Goal: Entertainment & Leisure: Consume media (video, audio)

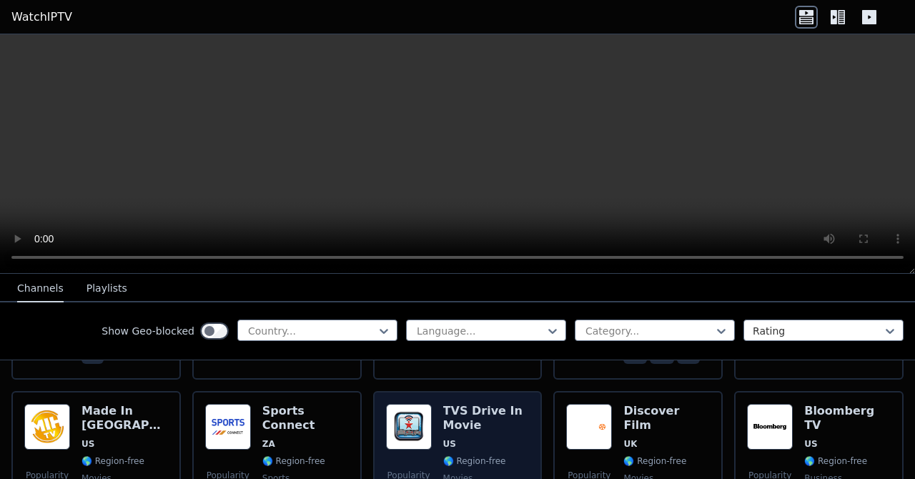
scroll to position [561, 0]
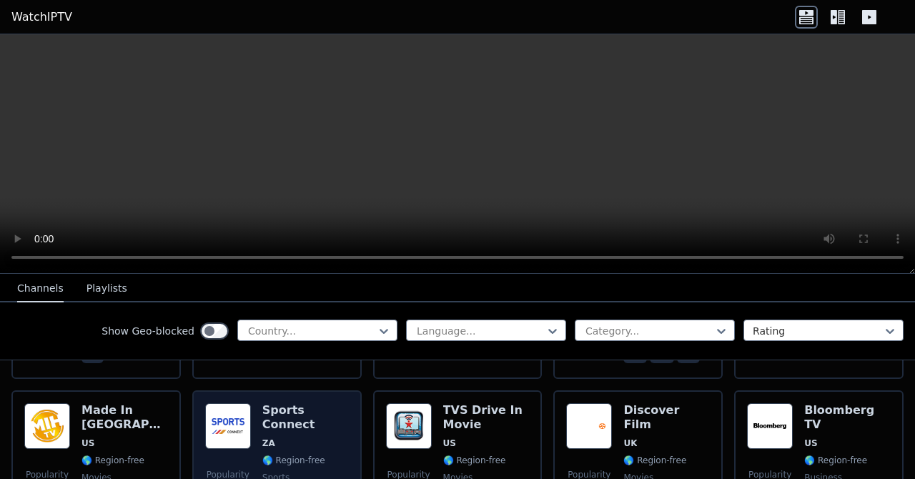
click at [275, 403] on h6 "Sports Connect" at bounding box center [305, 417] width 86 height 29
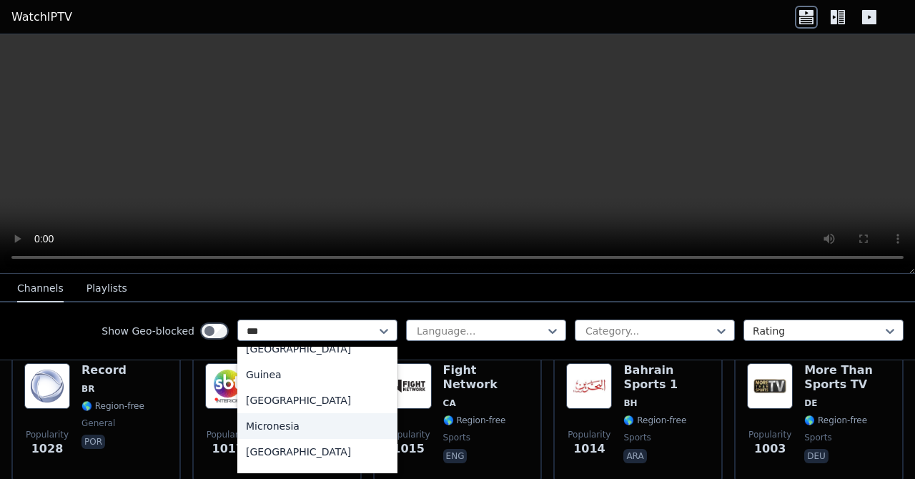
scroll to position [0, 0]
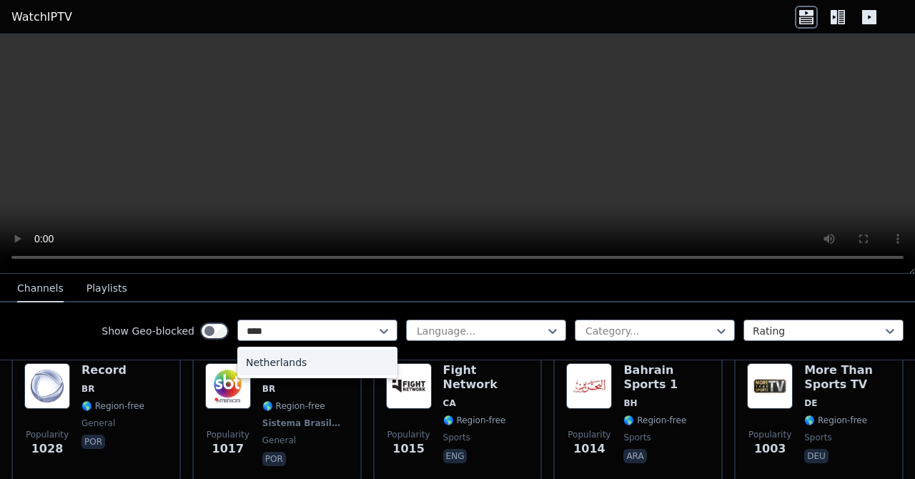
click at [258, 362] on div "Netherlands" at bounding box center [317, 362] width 160 height 26
type input "****"
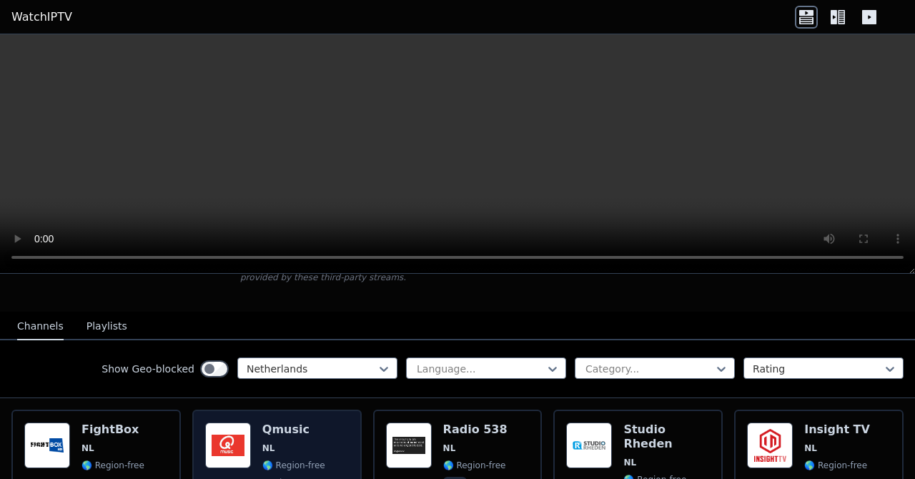
scroll to position [117, 0]
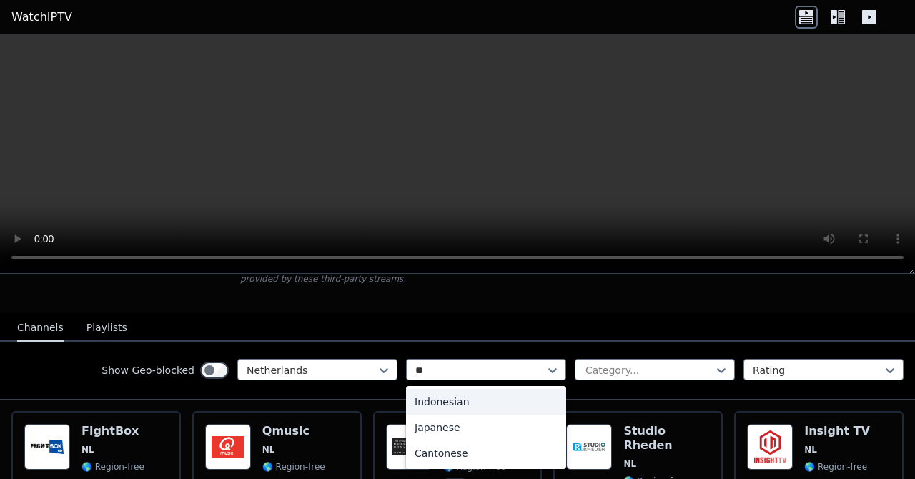
type input "*"
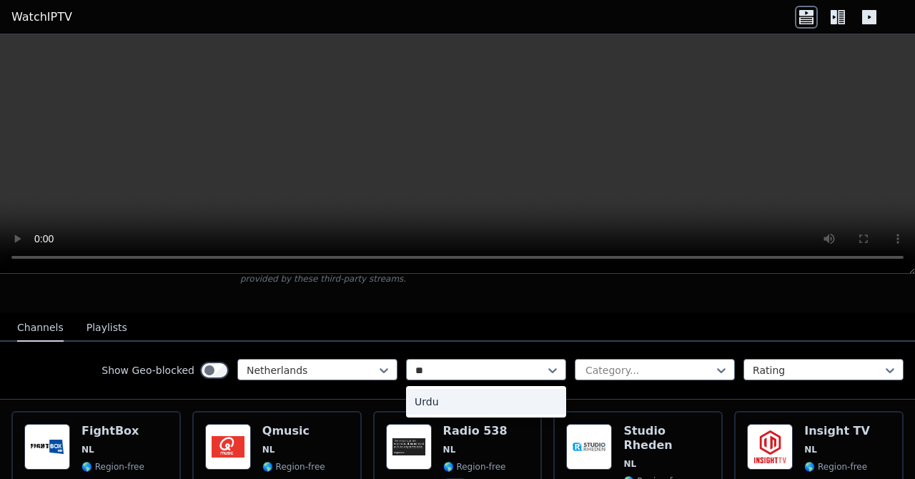
type input "*"
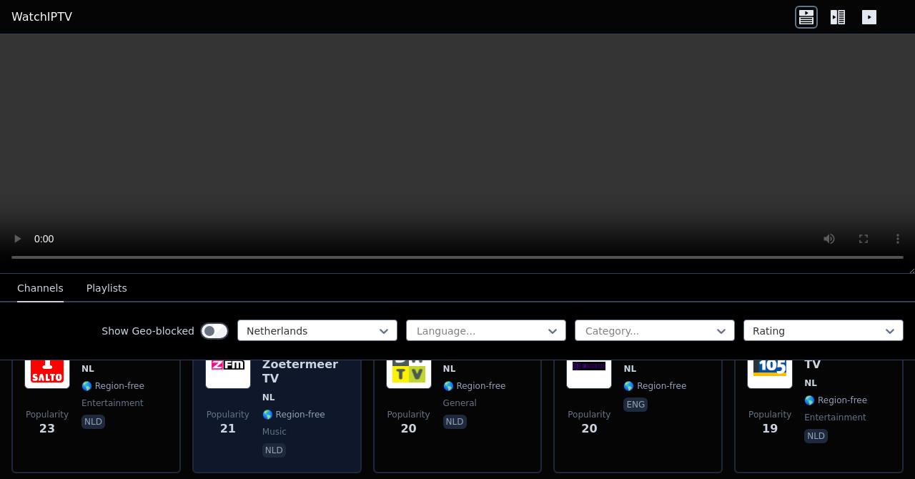
scroll to position [1463, 0]
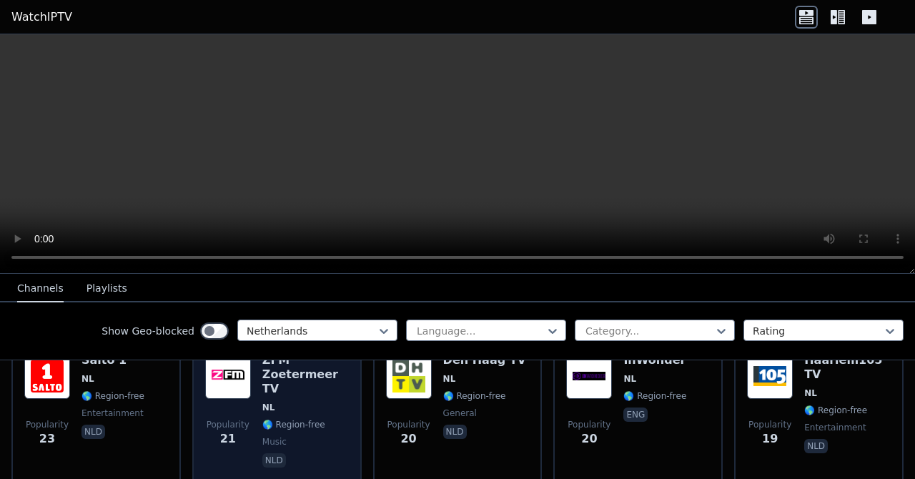
click at [257, 390] on div "Popularity 21 ZFM Zoetermeer TV NL 🌎 Region-free music nld" at bounding box center [277, 411] width 144 height 117
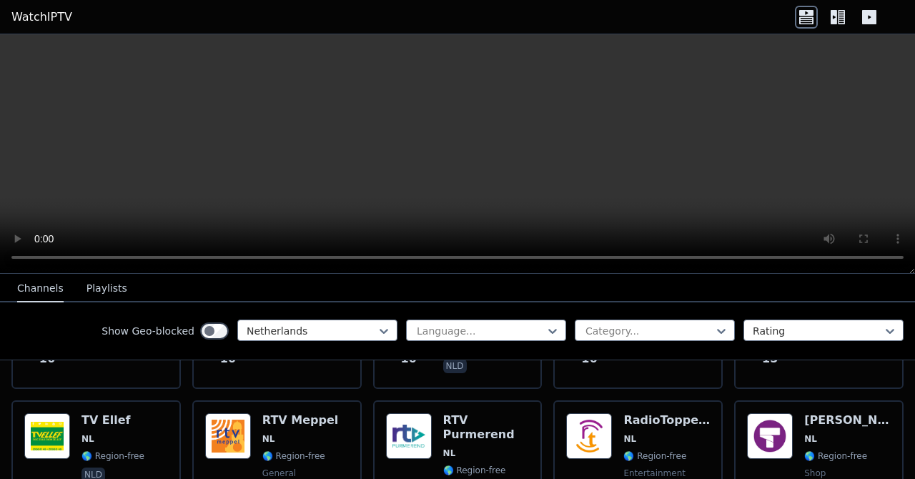
scroll to position [1818, 0]
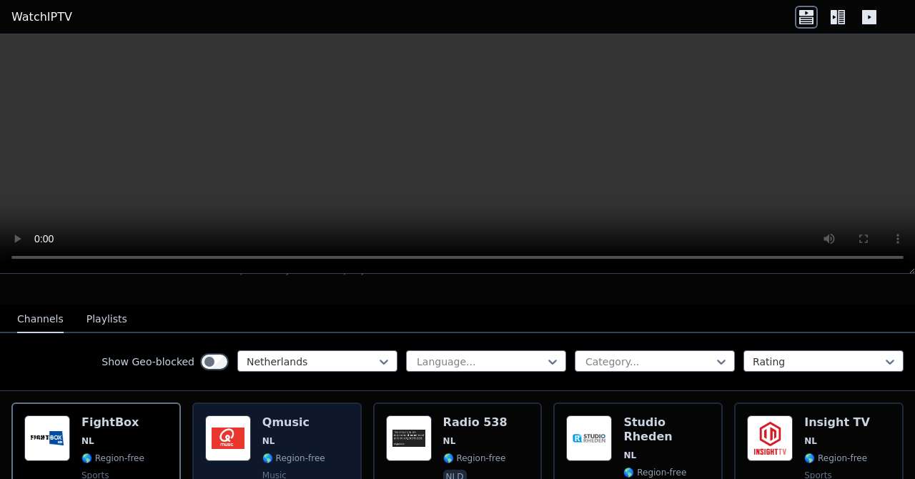
scroll to position [121, 0]
